Goal: Find specific page/section: Find specific page/section

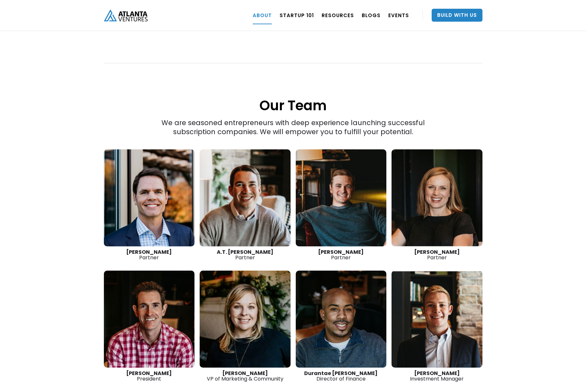
scroll to position [832, 0]
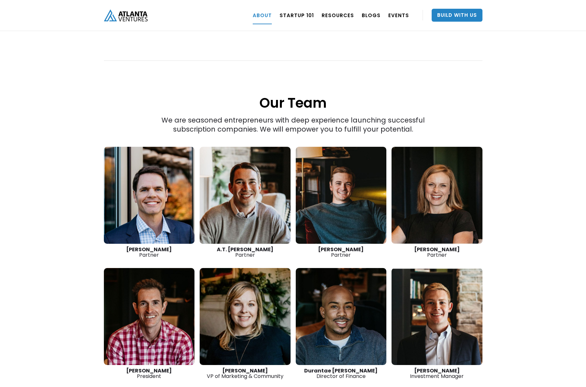
click at [181, 191] on link at bounding box center [149, 195] width 91 height 97
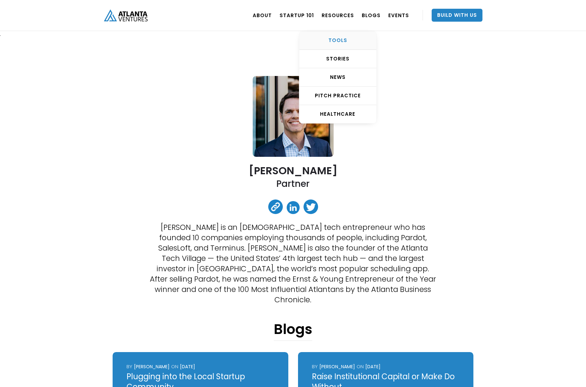
click at [331, 40] on div "TOOLS" at bounding box center [337, 40] width 77 height 6
